Goal: Information Seeking & Learning: Learn about a topic

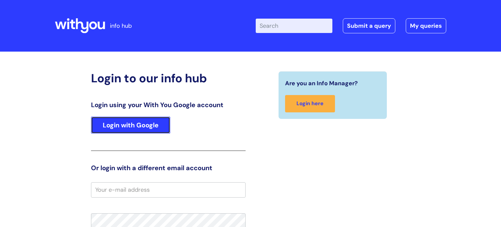
click at [128, 124] on link "Login with Google" at bounding box center [130, 125] width 79 height 17
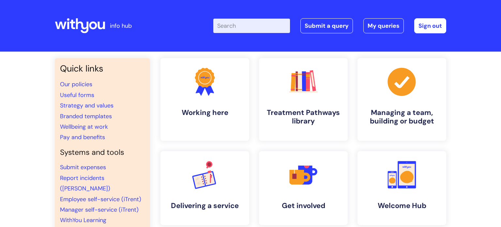
click at [238, 24] on input "Enter your search term here..." at bounding box center [251, 26] width 77 height 14
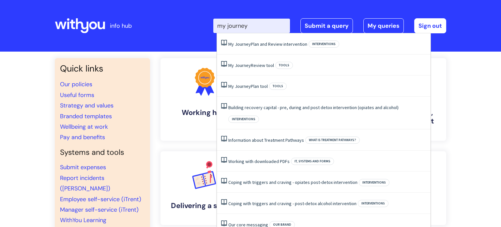
type input "my journey"
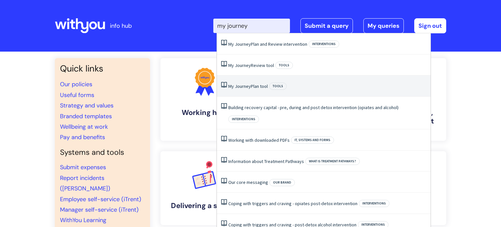
click at [246, 87] on span "Journey" at bounding box center [243, 86] width 16 height 6
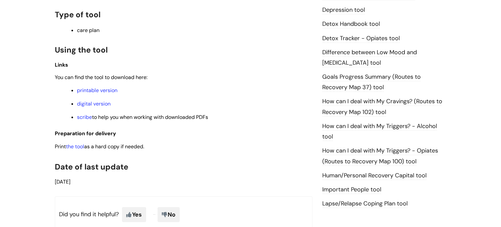
scroll to position [401, 0]
click at [82, 149] on link "the tool" at bounding box center [75, 146] width 18 height 7
click at [76, 148] on link "the tool" at bounding box center [75, 146] width 18 height 7
